Goal: Transaction & Acquisition: Obtain resource

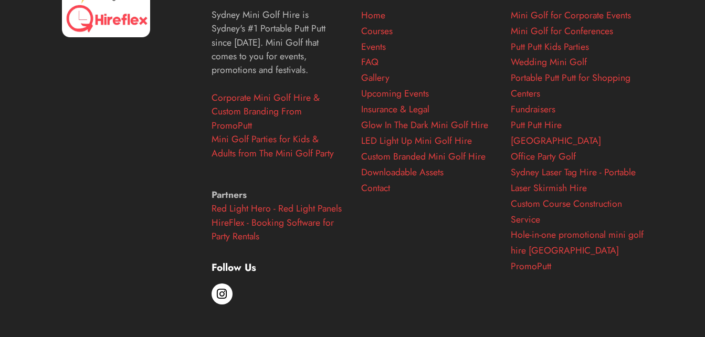
scroll to position [4394, 0]
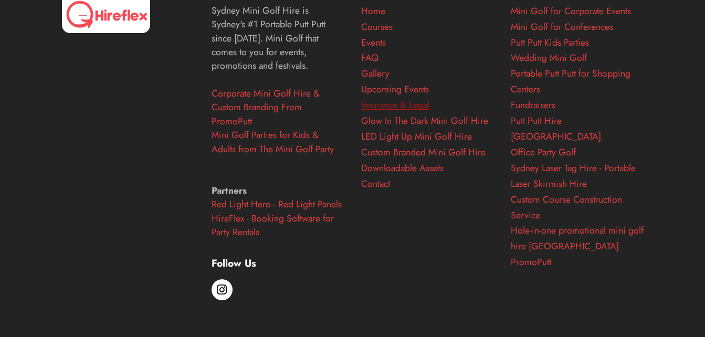
click at [405, 112] on link "Insurance & Legal" at bounding box center [395, 105] width 68 height 14
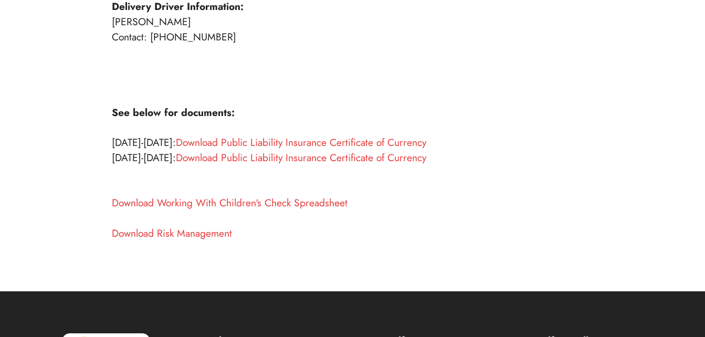
scroll to position [433, 0]
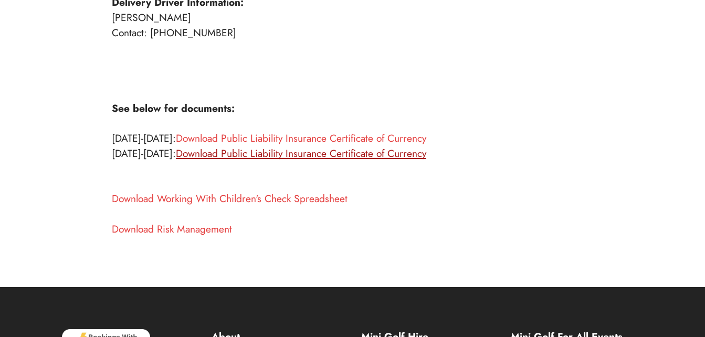
click at [266, 152] on link "Download Public Liability Insurance Certificate of Currency" at bounding box center [301, 153] width 250 height 15
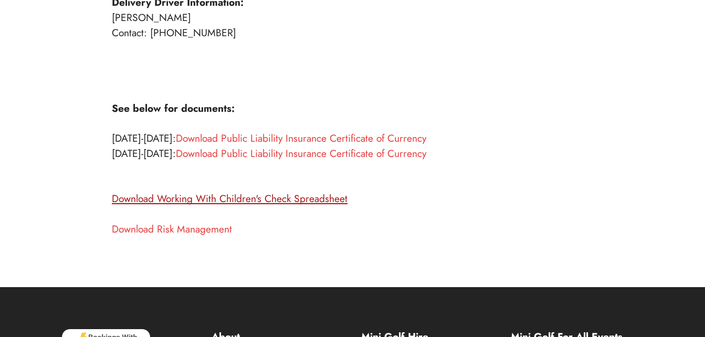
click at [283, 200] on link "Download Working With Children's Check Spreadsheet" at bounding box center [230, 198] width 236 height 15
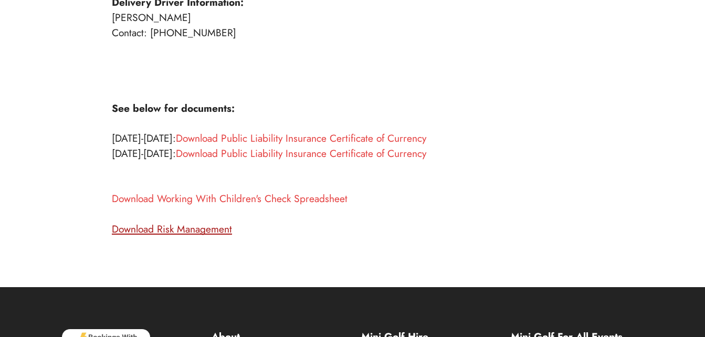
click at [194, 229] on link "Download Risk Management" at bounding box center [172, 228] width 120 height 15
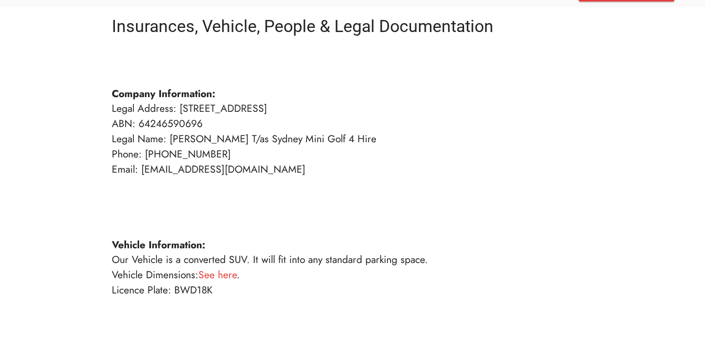
scroll to position [66, 0]
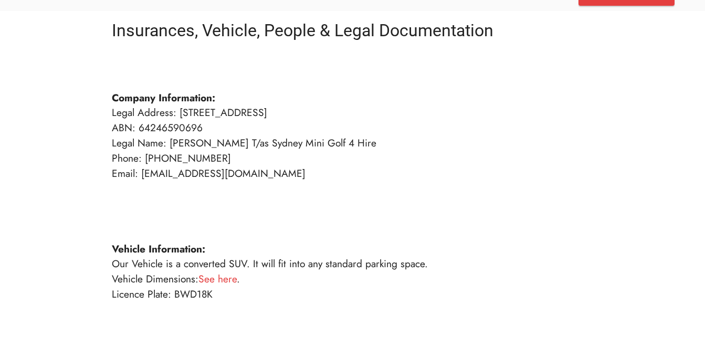
drag, startPoint x: 295, startPoint y: 142, endPoint x: 397, endPoint y: 143, distance: 101.3
click at [397, 143] on p "Company Information: Legal Address: [STREET_ADDRESS] ABN: 64246590696 Legal Nam…" at bounding box center [353, 332] width 482 height 544
copy p "Sydney Mini Golf 4 Hire"
